Goal: Communication & Community: Answer question/provide support

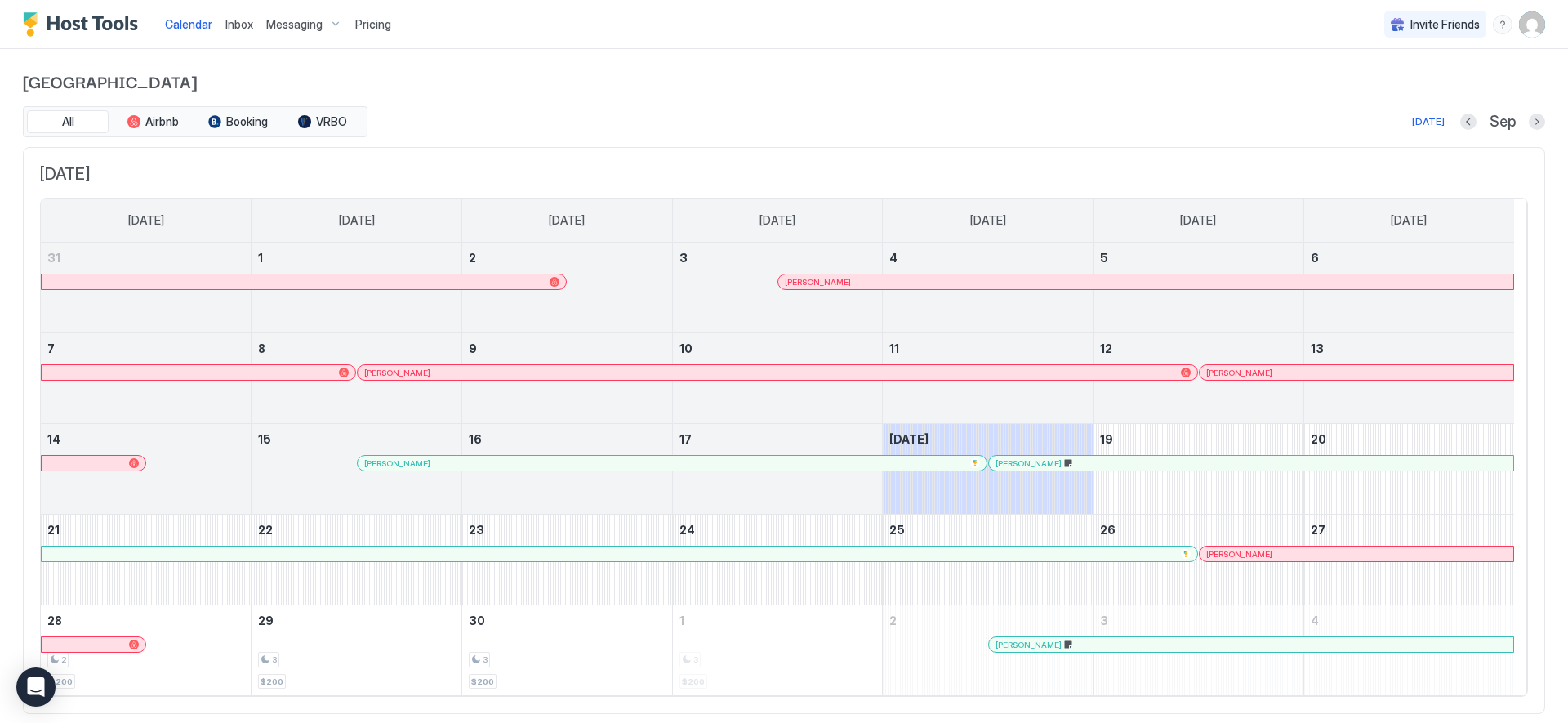
click at [245, 33] on div "Inbox" at bounding box center [239, 23] width 41 height 30
click at [243, 27] on span "Inbox" at bounding box center [239, 24] width 27 height 14
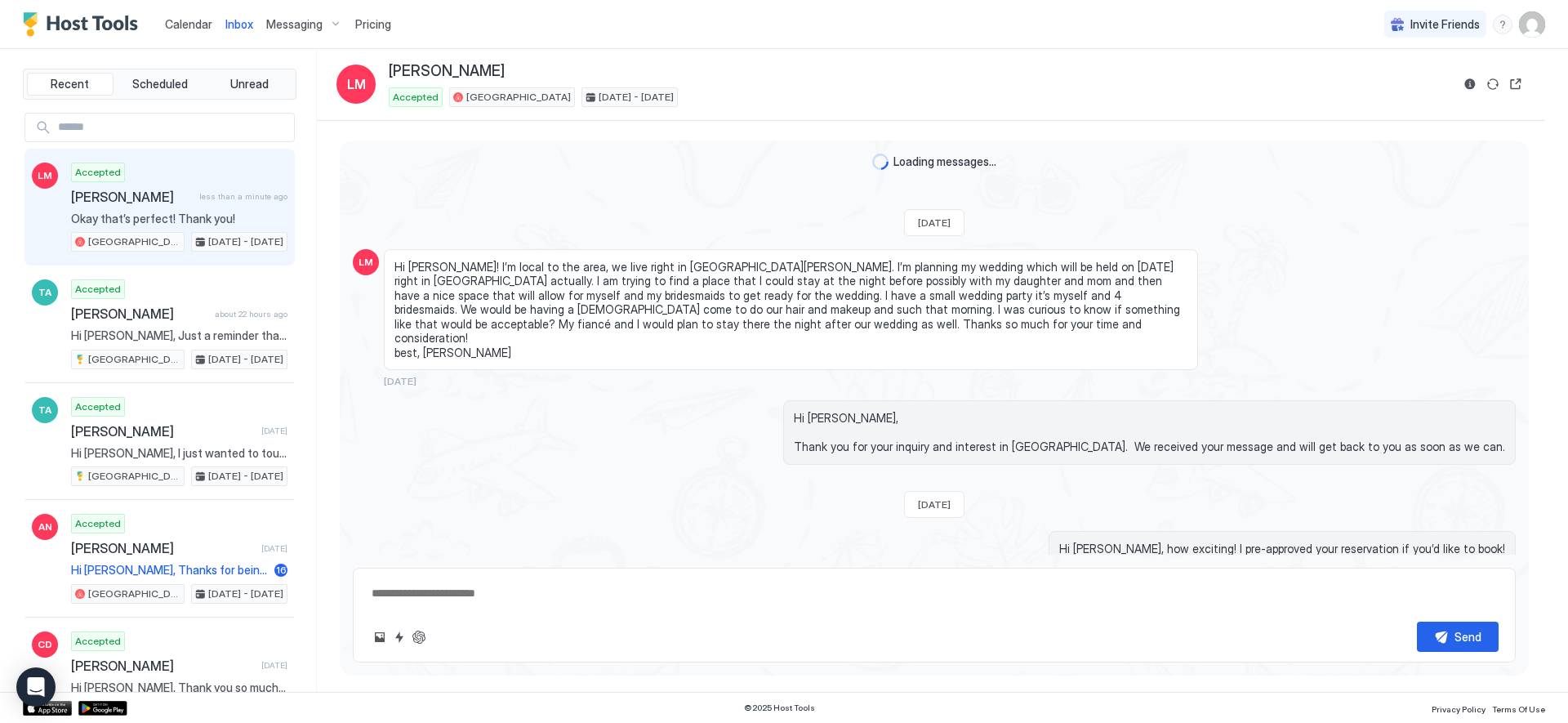
scroll to position [1043, 0]
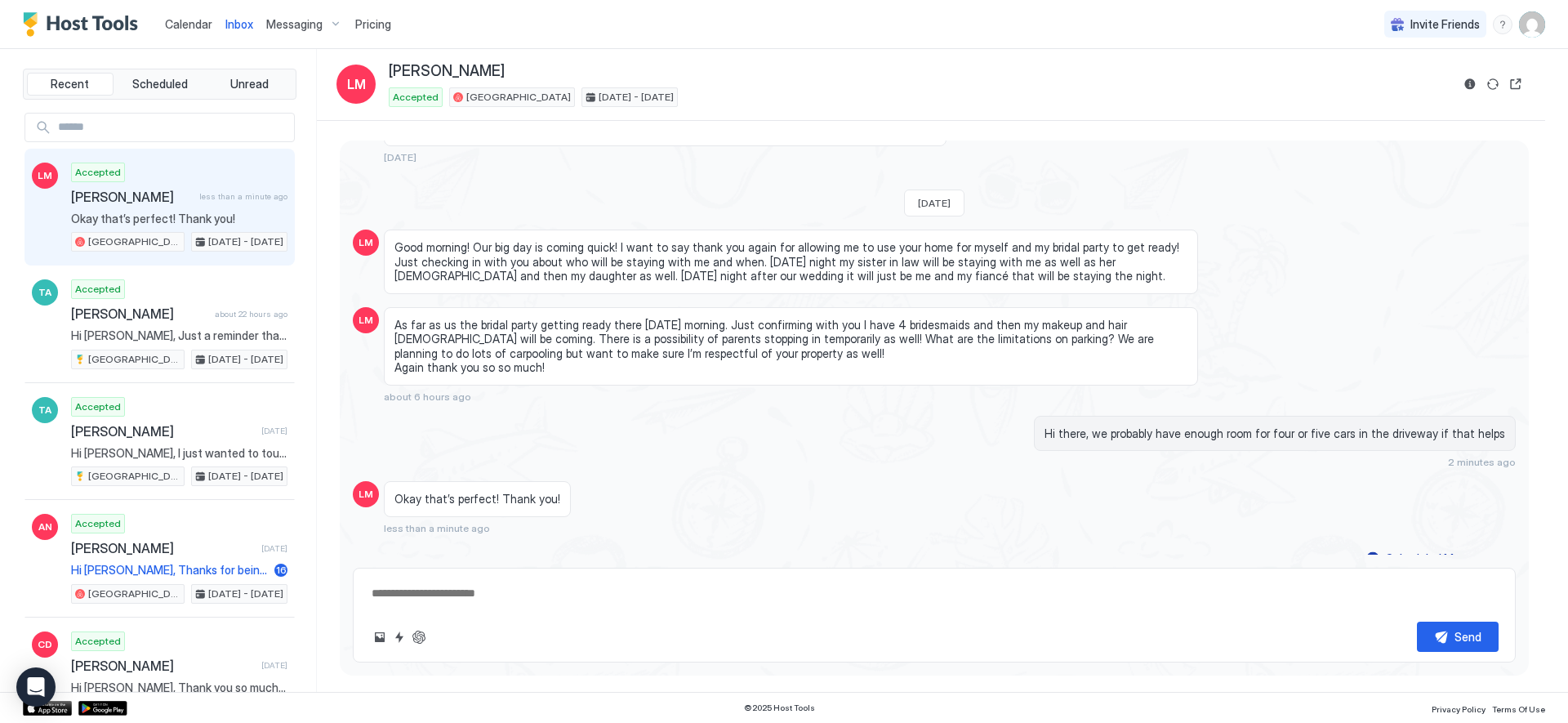
type textarea "*"
click at [181, 33] on div "Calendar" at bounding box center [189, 23] width 61 height 30
click at [183, 24] on span "Calendar" at bounding box center [188, 24] width 47 height 14
